Goal: Task Accomplishment & Management: Manage account settings

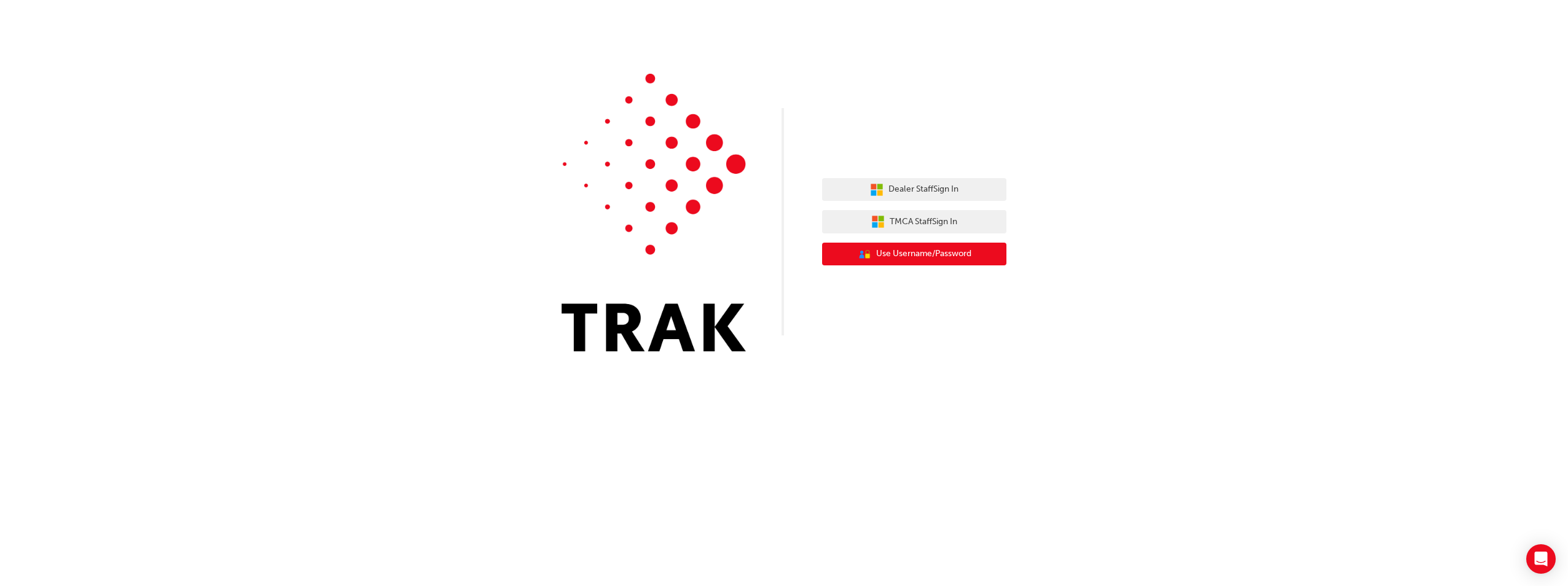
click at [908, 247] on button "User Authentication Icon - Blue Person, Gold Lock Use Username/Password" at bounding box center [914, 254] width 184 height 24
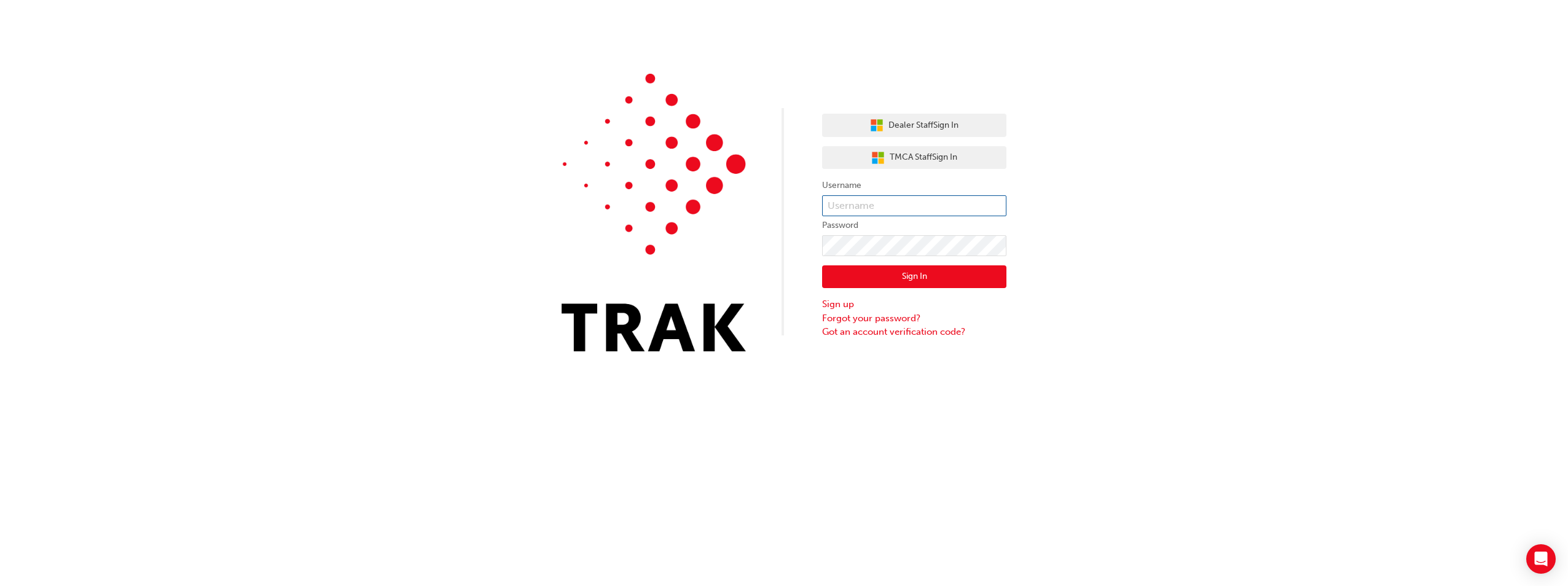
click at [896, 205] on input "text" at bounding box center [914, 206] width 184 height 21
click at [843, 205] on input "text" at bounding box center [914, 206] width 184 height 21
click at [860, 205] on input "jared" at bounding box center [914, 206] width 184 height 21
paste input ".marks"
type input "jared.marks"
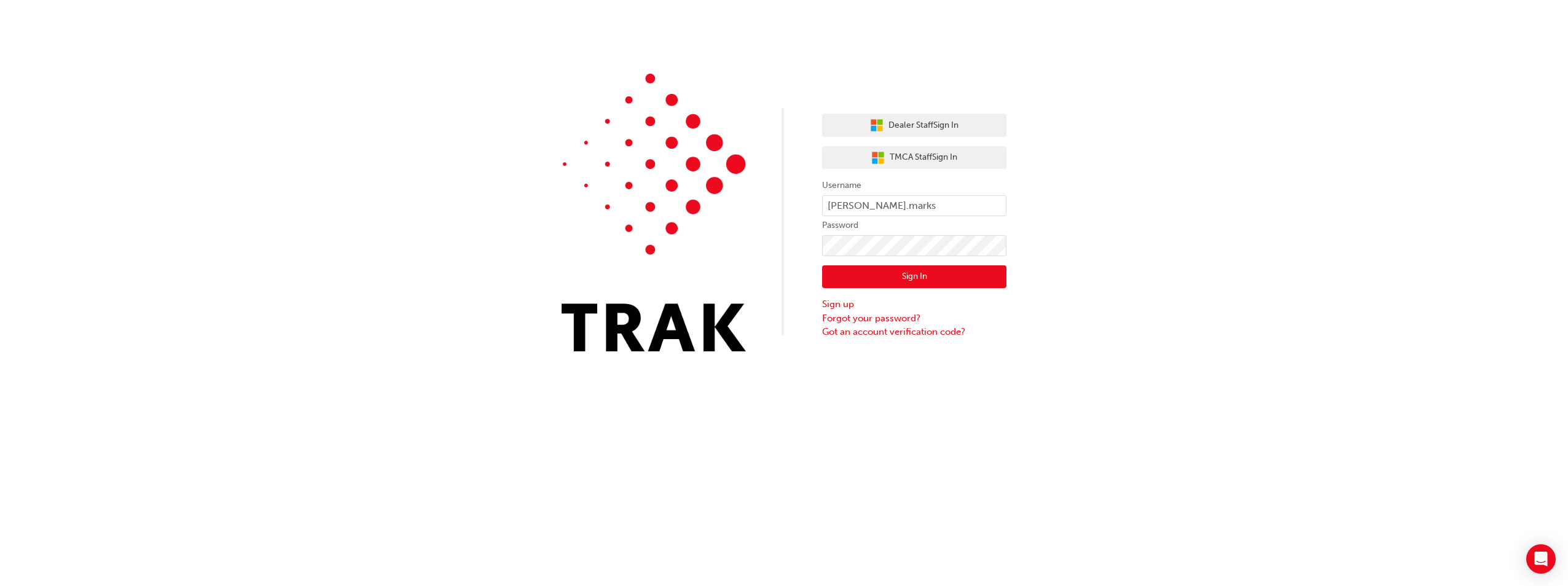
click at [971, 274] on button "Sign In" at bounding box center [914, 277] width 184 height 24
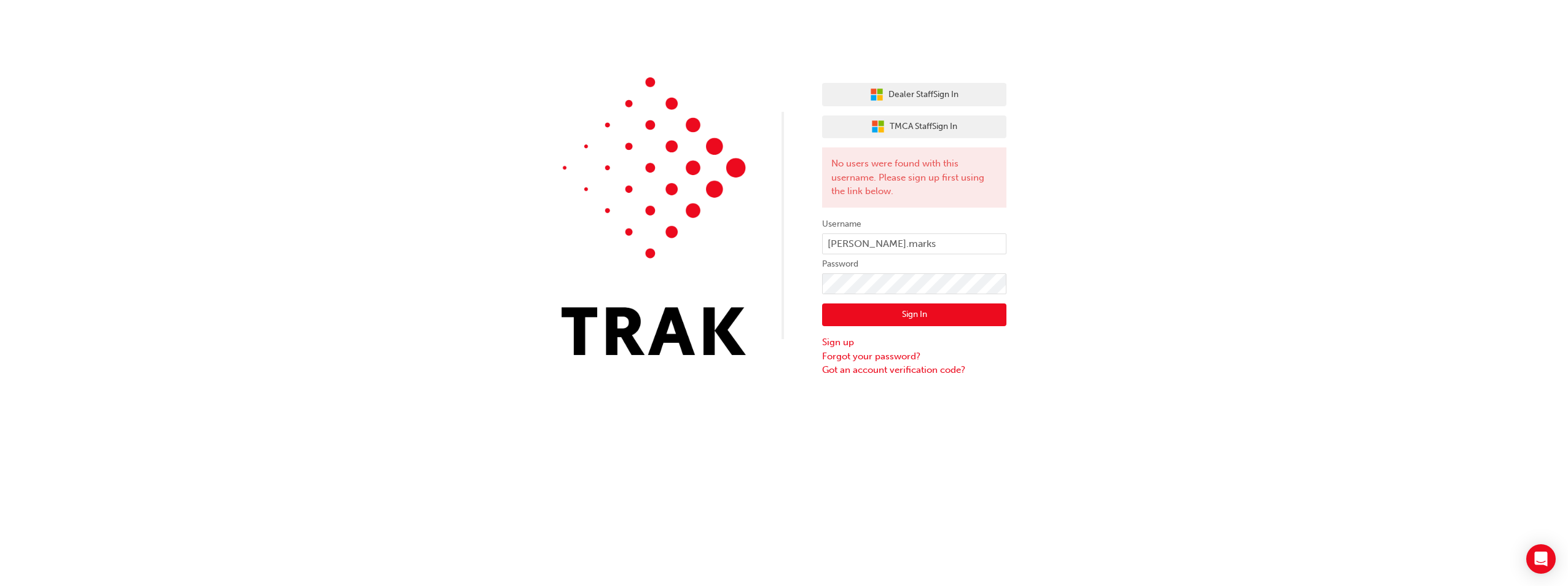
click at [630, 205] on img at bounding box center [654, 216] width 184 height 278
click at [941, 252] on input "jared.marks" at bounding box center [914, 244] width 184 height 21
drag, startPoint x: 909, startPoint y: 238, endPoint x: 775, endPoint y: 243, distance: 134.1
click at [775, 243] on div "Dealer Staff Sign In TMCA Staff Sign In No users were found with this username.…" at bounding box center [784, 188] width 1568 height 377
paste input "chatswoodtoyota.com.au"
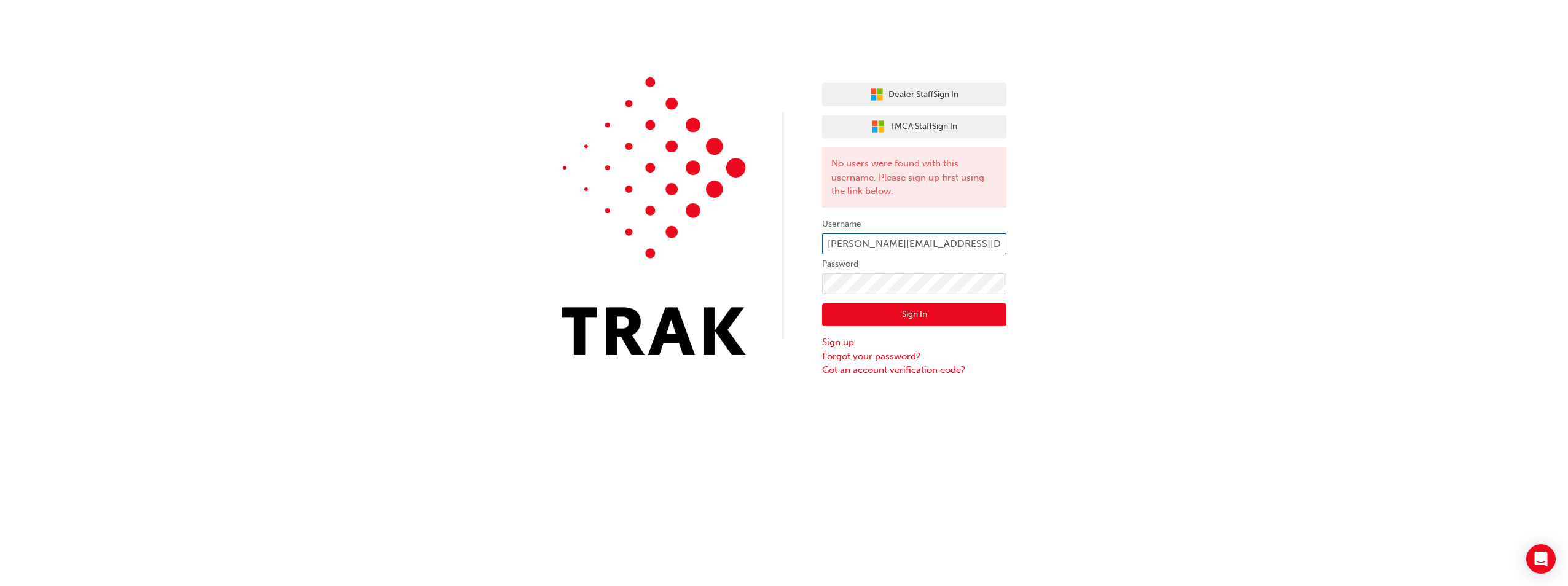
scroll to position [0, 4]
type input "jared.marks@chatswoodtoyota.com.au"
click at [773, 274] on div "Dealer Staff Sign In TMCA Staff Sign In No users were found with this username.…" at bounding box center [784, 188] width 1568 height 377
click button "Sign In" at bounding box center [914, 315] width 184 height 24
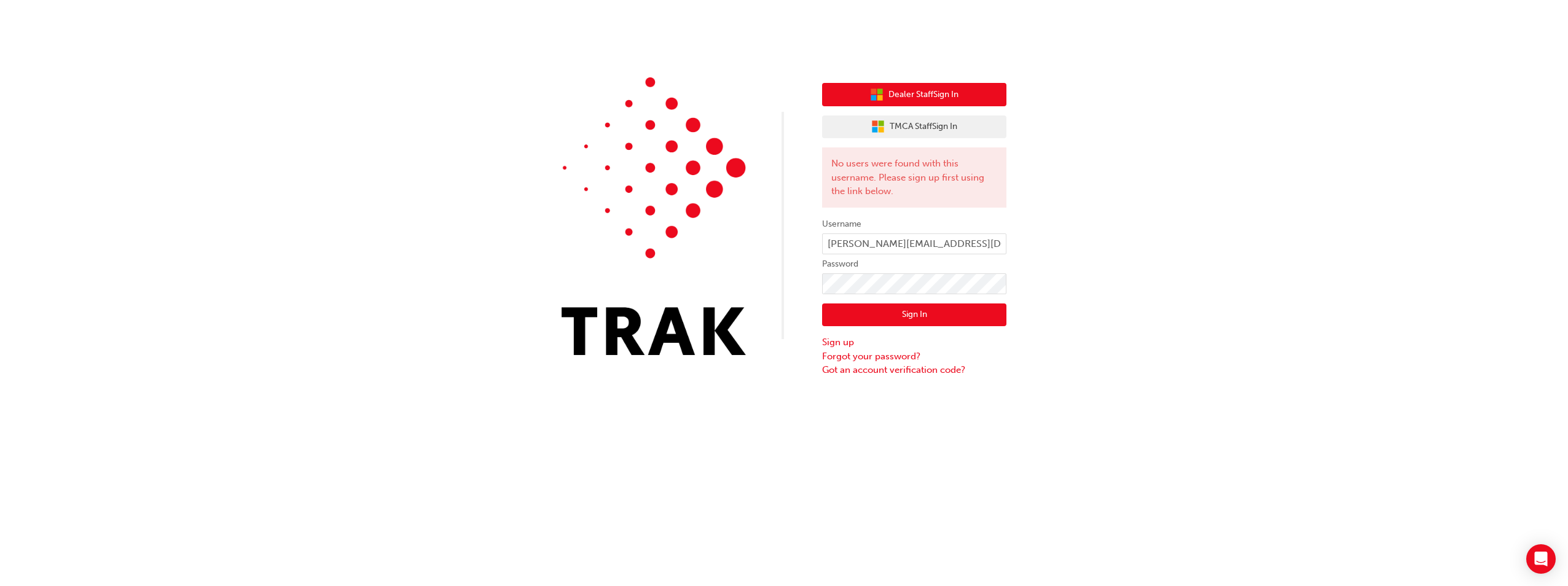
click at [934, 101] on button "Dealer Staff Sign In" at bounding box center [914, 94] width 184 height 24
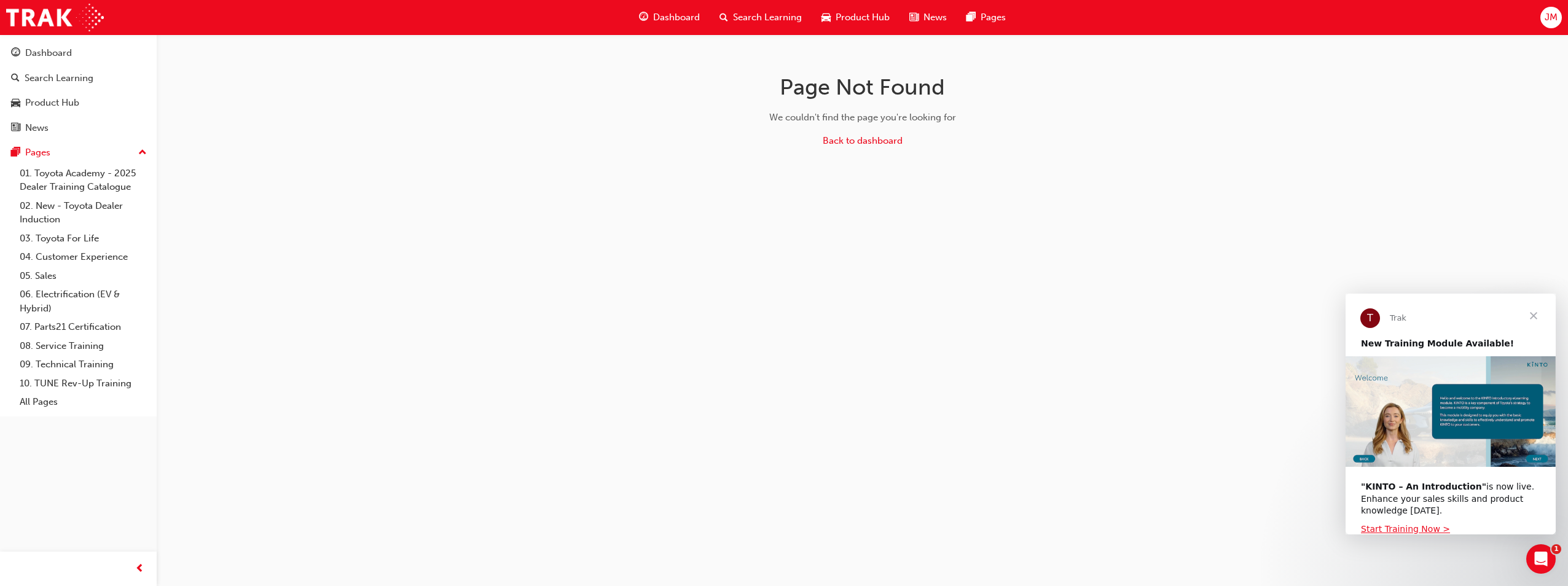
click at [1533, 312] on span "Close" at bounding box center [1534, 316] width 44 height 44
